Goal: Task Accomplishment & Management: Use online tool/utility

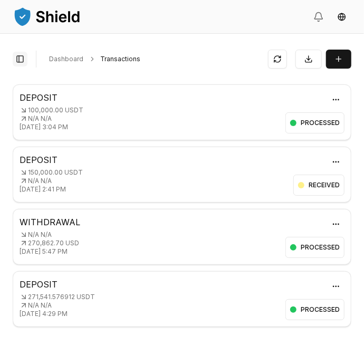
click at [22, 56] on button "Toggle Sidebar" at bounding box center [20, 59] width 15 height 15
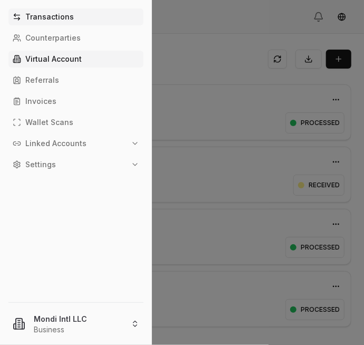
click at [38, 53] on link "Virtual Account" at bounding box center [75, 59] width 135 height 17
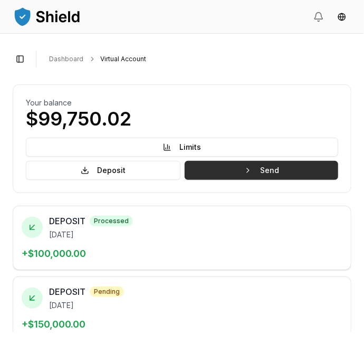
click at [307, 167] on button "Send" at bounding box center [261, 170] width 153 height 19
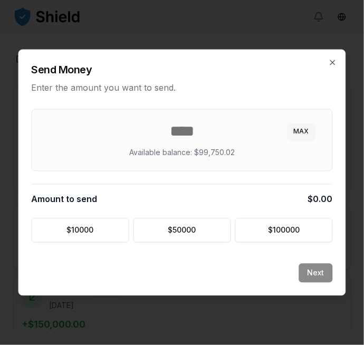
click at [304, 129] on button "MAX" at bounding box center [301, 131] width 28 height 17
type input "********"
click at [317, 266] on button "Next" at bounding box center [316, 273] width 34 height 19
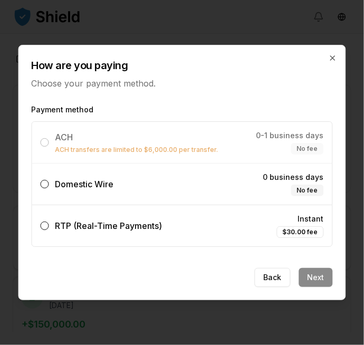
click at [54, 188] on div "Domestic Wire" at bounding box center [77, 184] width 73 height 13
click at [49, 188] on button "Domestic Wire 0 business days No fee" at bounding box center [45, 184] width 8 height 8
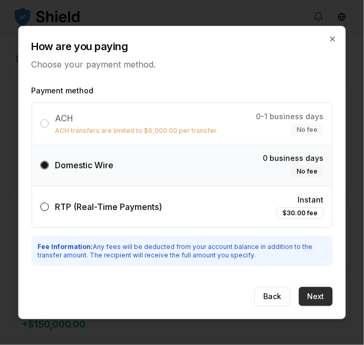
click at [320, 291] on button "Next" at bounding box center [316, 296] width 34 height 19
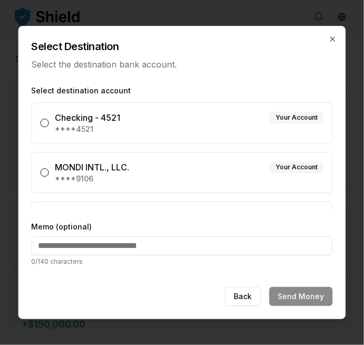
click at [57, 179] on p "****9106" at bounding box center [189, 178] width 268 height 11
click at [49, 177] on button "MONDI INTL., LLC. Your Account ****9106" at bounding box center [45, 172] width 8 height 8
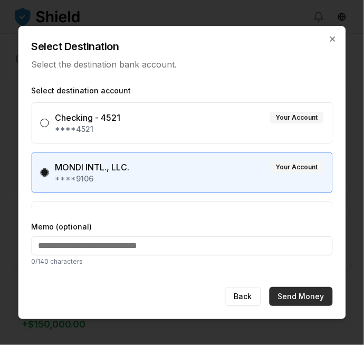
click at [314, 295] on button "Send Money" at bounding box center [300, 296] width 63 height 19
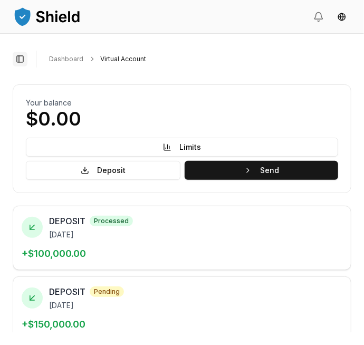
click at [24, 63] on button "Toggle Sidebar" at bounding box center [20, 59] width 15 height 15
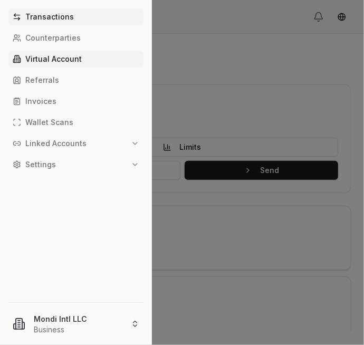
click at [38, 17] on p "Transactions" at bounding box center [49, 16] width 49 height 7
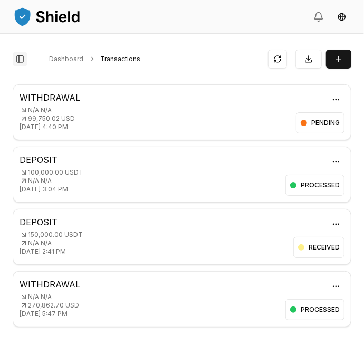
click at [20, 64] on button "Toggle Sidebar" at bounding box center [20, 59] width 15 height 15
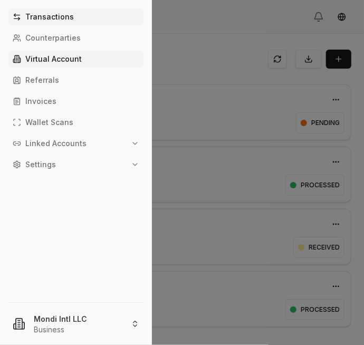
click at [61, 60] on p "Virtual Account" at bounding box center [53, 58] width 56 height 7
